Goal: Information Seeking & Learning: Learn about a topic

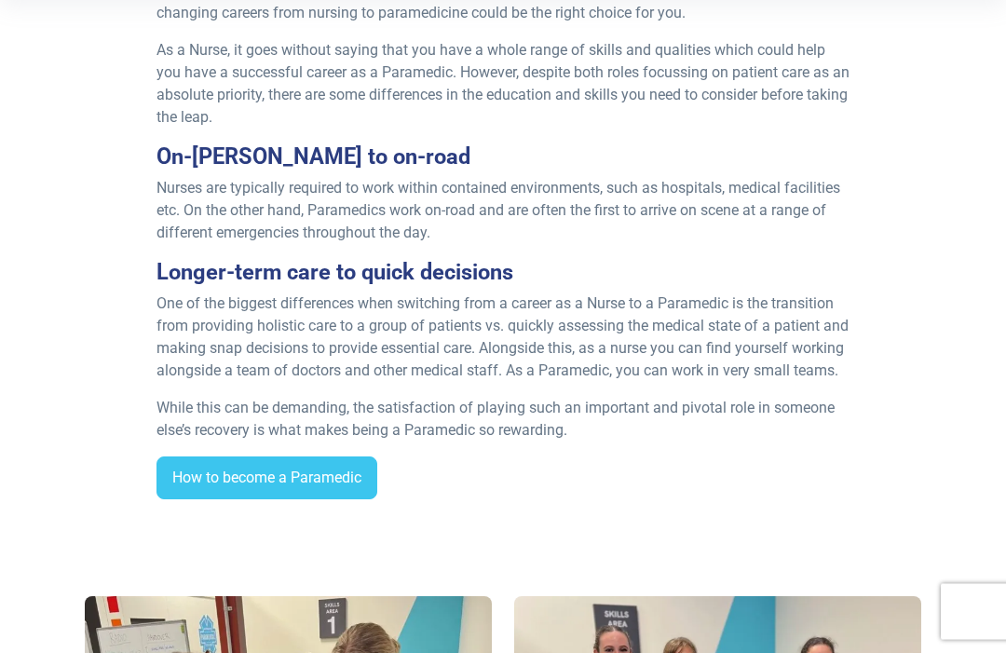
scroll to position [675, 0]
click at [174, 491] on link "How to become a Paramedic" at bounding box center [267, 478] width 221 height 43
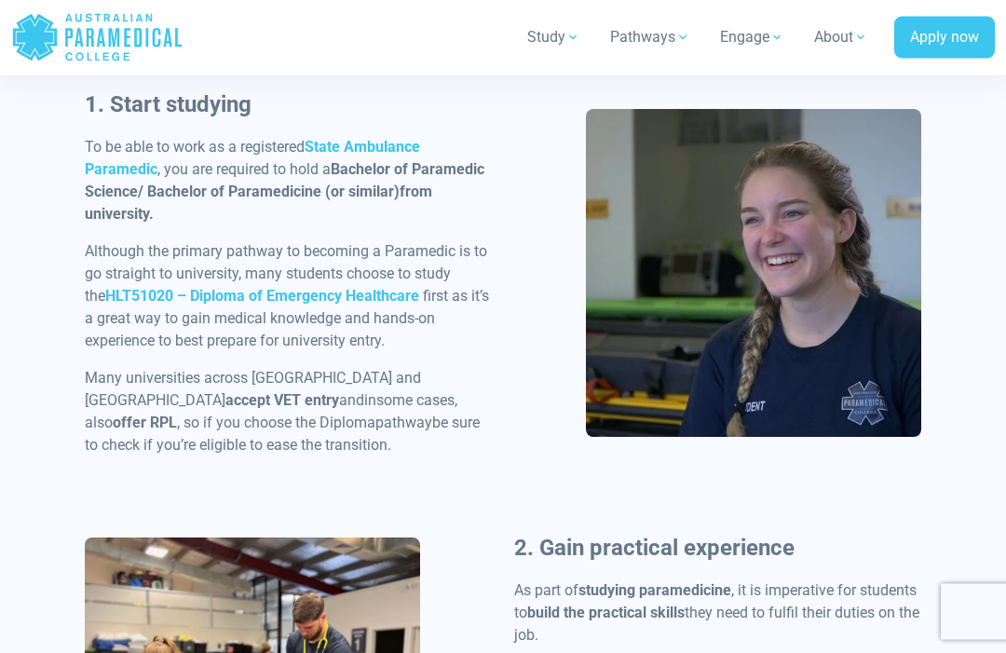
scroll to position [1041, 0]
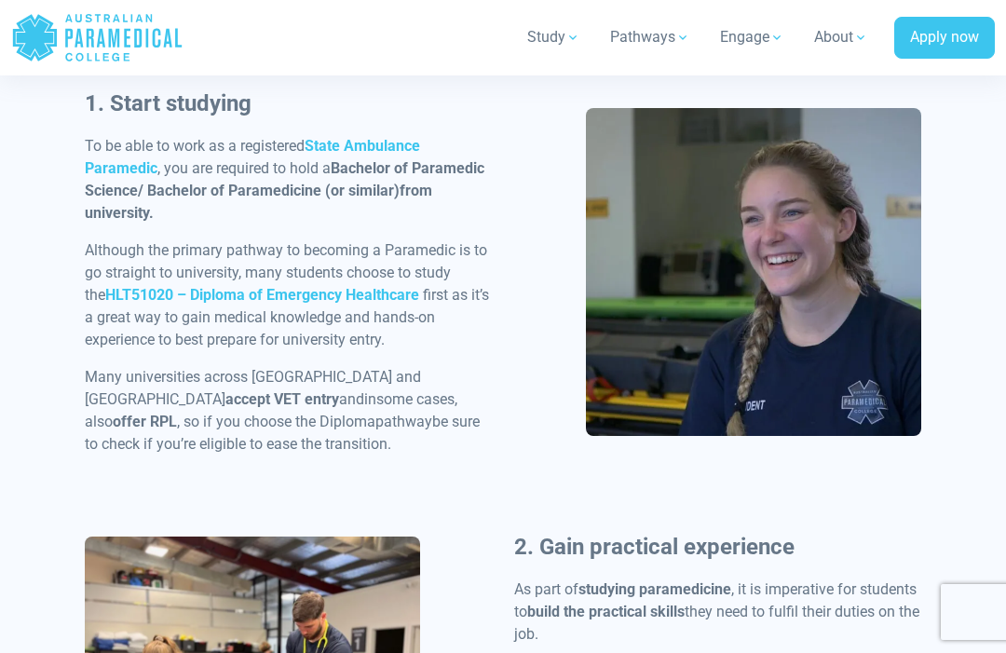
click at [91, 172] on strong "State Ambulance Paramedic" at bounding box center [252, 157] width 335 height 40
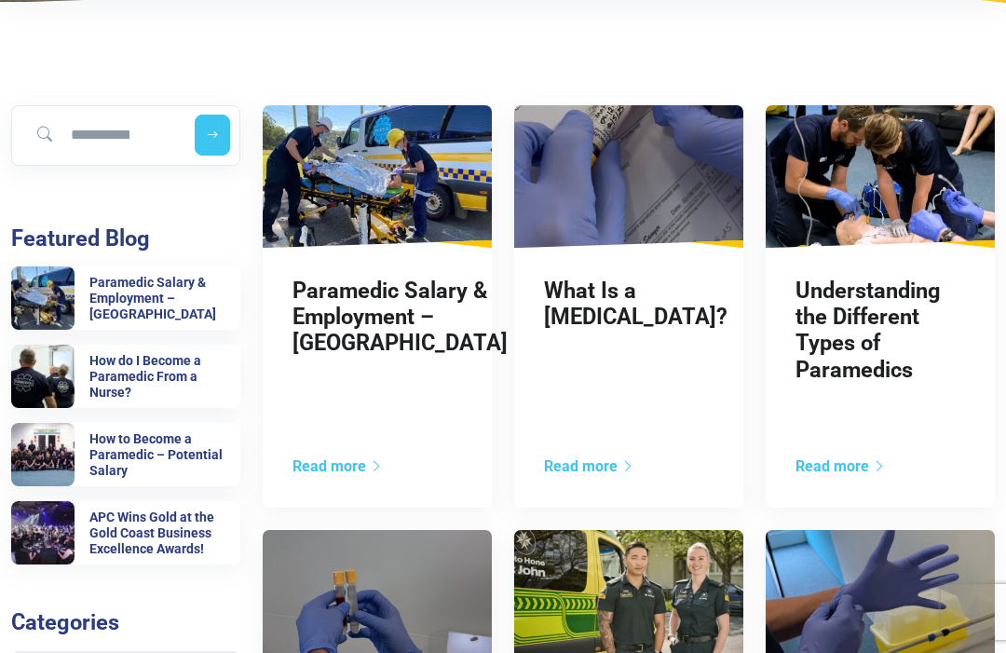
scroll to position [368, 0]
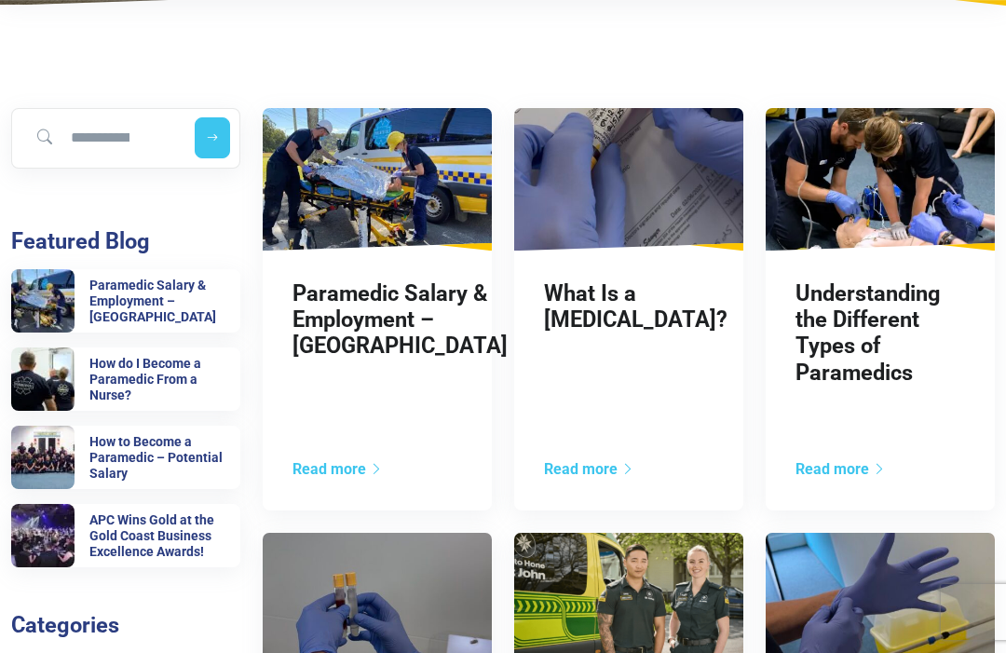
click at [316, 331] on link "Paramedic Salary & Employment – Queensland" at bounding box center [400, 319] width 215 height 79
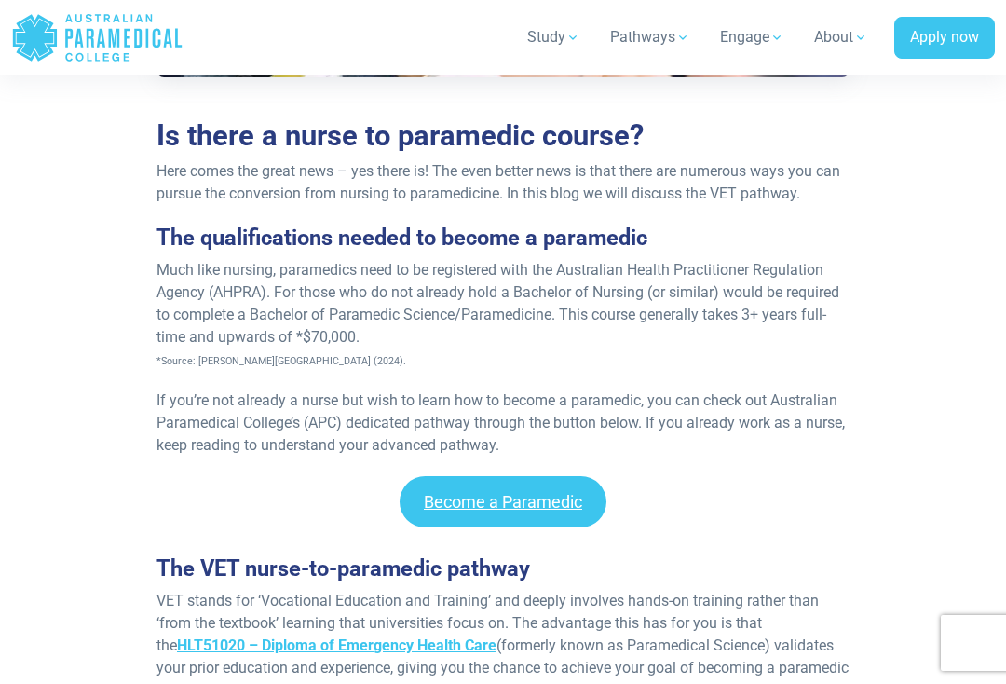
scroll to position [1310, 0]
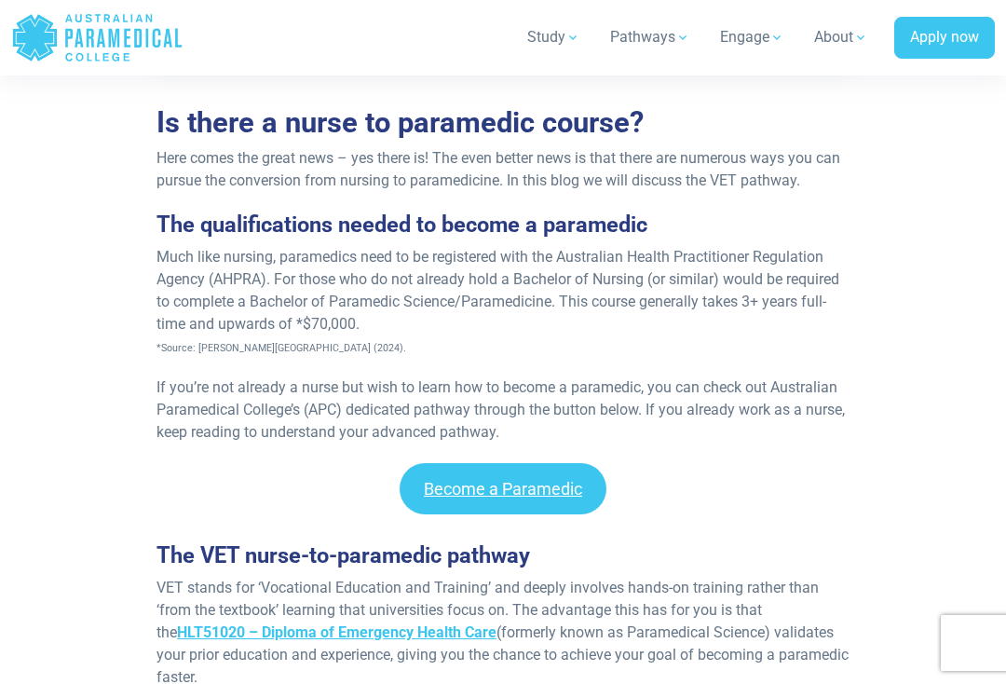
click at [564, 498] on link "Become a Paramedic" at bounding box center [503, 488] width 207 height 51
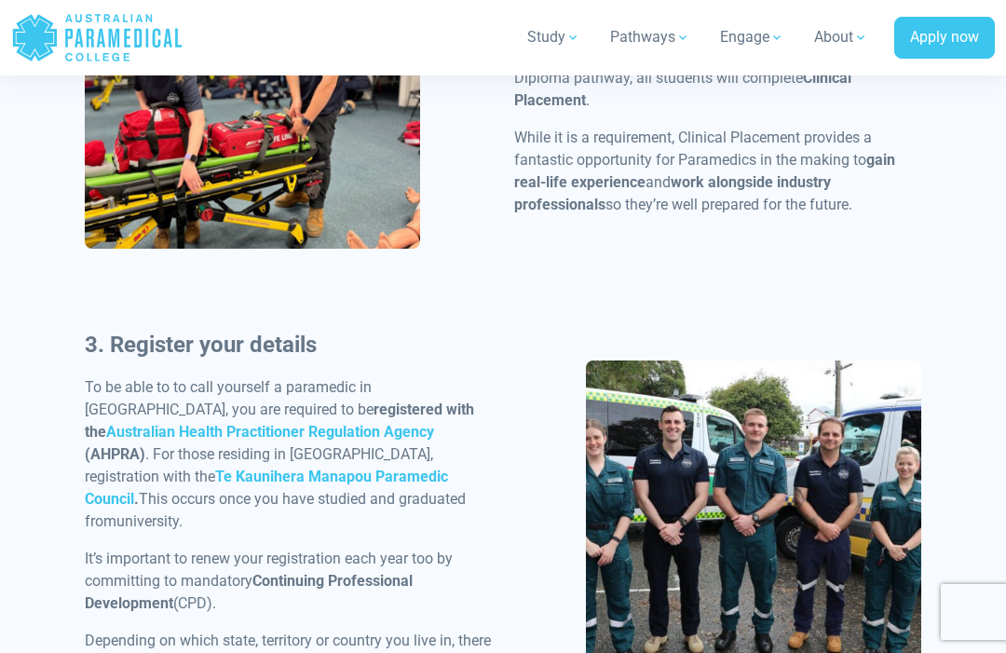
scroll to position [1627, 0]
